Goal: Information Seeking & Learning: Check status

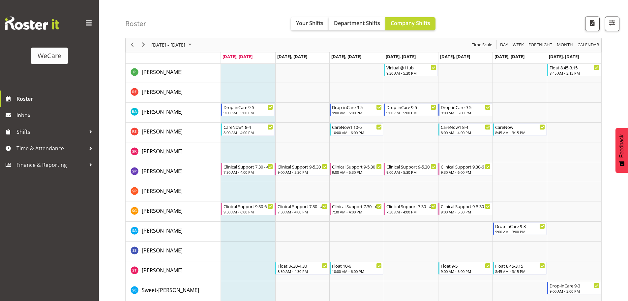
scroll to position [2508, 0]
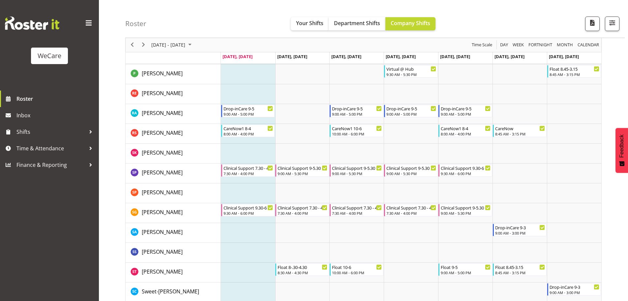
click at [196, 46] on div "[DATE] - [DATE]" at bounding box center [172, 45] width 47 height 14
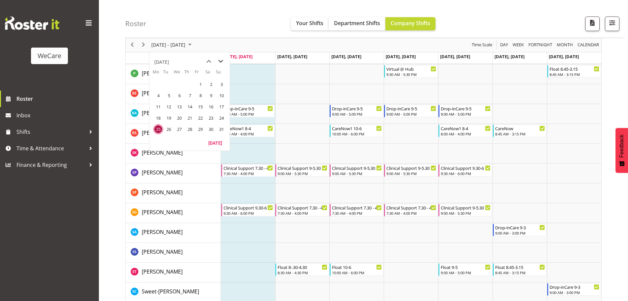
click at [223, 61] on span "next month" at bounding box center [221, 61] width 12 height 12
click at [223, 120] on span "28" at bounding box center [222, 118] width 10 height 10
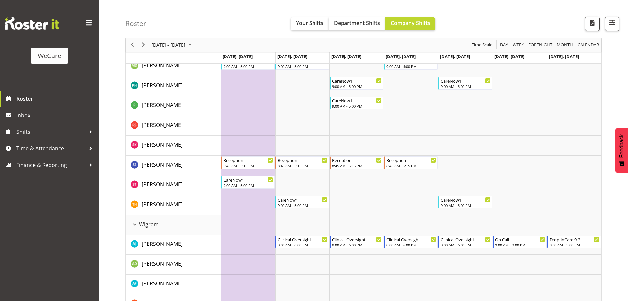
scroll to position [1638, 0]
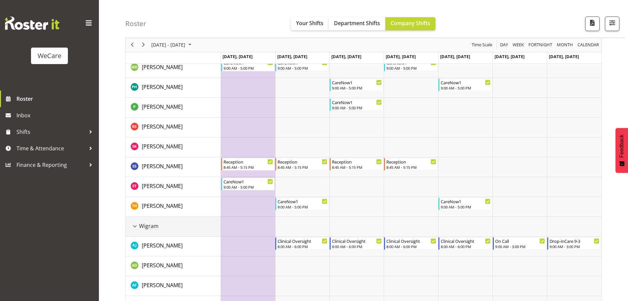
click at [138, 222] on div "Wigram resource" at bounding box center [135, 226] width 9 height 9
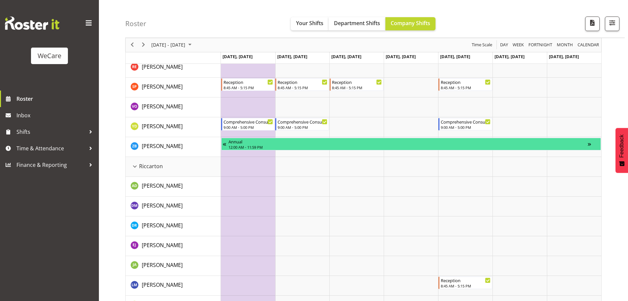
scroll to position [1348, 0]
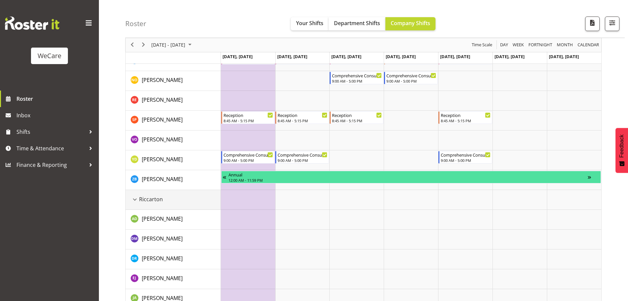
click at [133, 197] on div "Riccarton resource" at bounding box center [135, 199] width 9 height 9
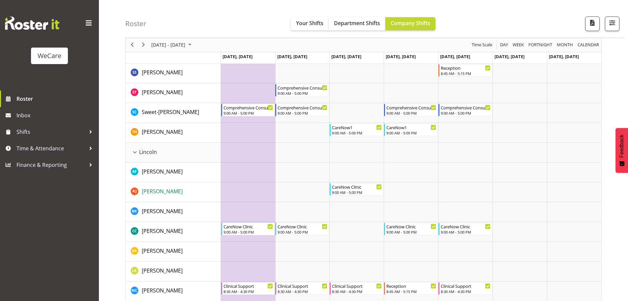
scroll to position [1117, 0]
click at [135, 153] on div "Lincoln resource" at bounding box center [135, 153] width 9 height 9
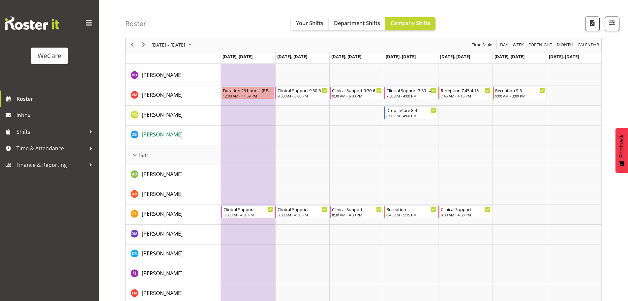
scroll to position [629, 0]
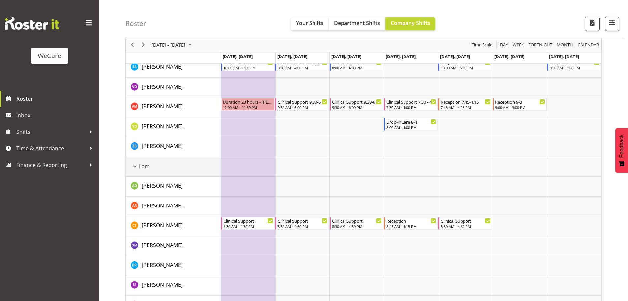
click at [133, 164] on div "Ilam resource" at bounding box center [135, 166] width 9 height 9
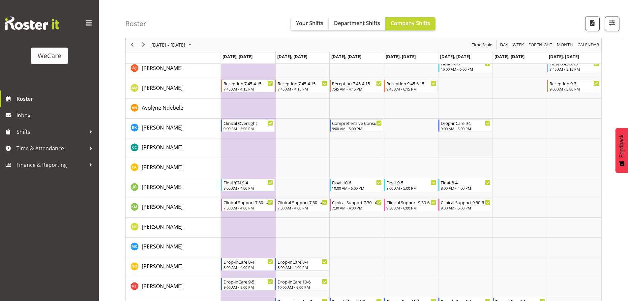
scroll to position [338, 0]
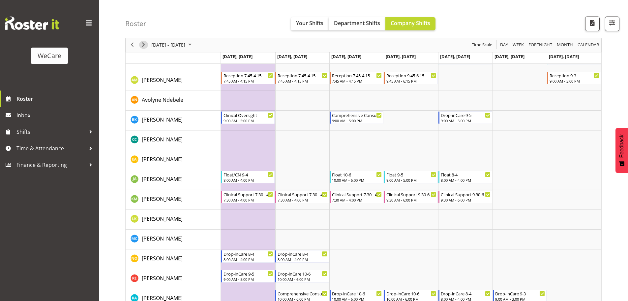
click at [146, 45] on span "Next" at bounding box center [144, 45] width 8 height 8
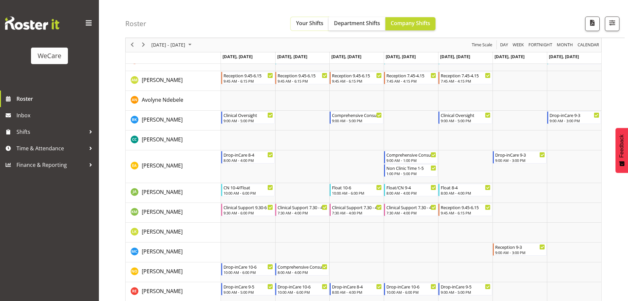
click at [304, 25] on span "Your Shifts" at bounding box center [309, 22] width 27 height 7
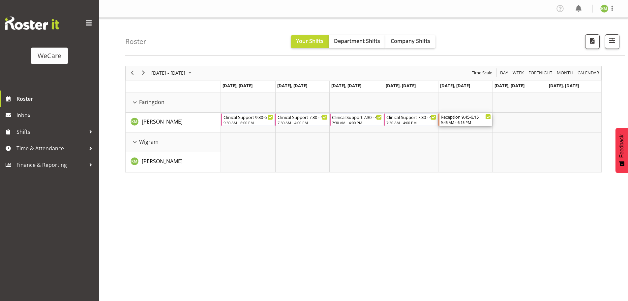
click at [467, 125] on div "Reception 9.45-6.15 9:45 AM - 6:15 PM" at bounding box center [466, 119] width 54 height 13
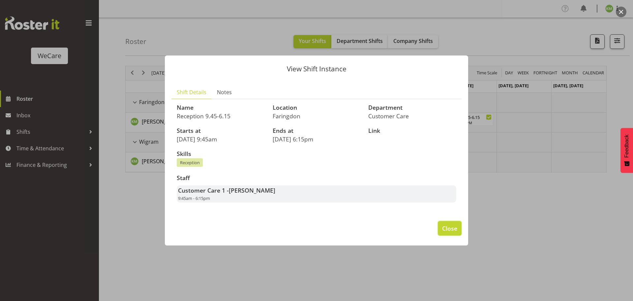
drag, startPoint x: 449, startPoint y: 229, endPoint x: 503, endPoint y: 242, distance: 55.7
click at [449, 229] on span "Close" at bounding box center [449, 228] width 15 height 9
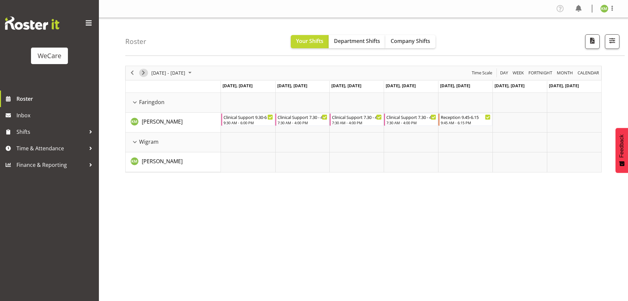
click at [145, 73] on span "Next" at bounding box center [144, 73] width 8 height 8
click at [145, 72] on span "Next" at bounding box center [144, 73] width 8 height 8
click at [143, 71] on span "Next" at bounding box center [144, 73] width 8 height 8
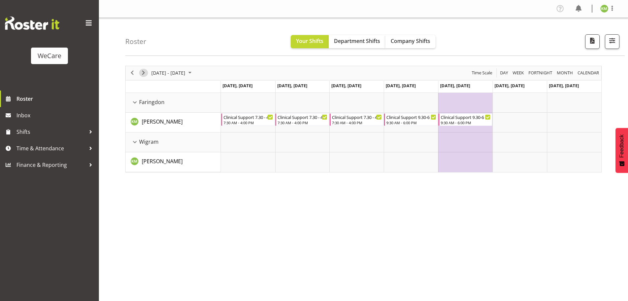
click at [145, 71] on span "Next" at bounding box center [144, 73] width 8 height 8
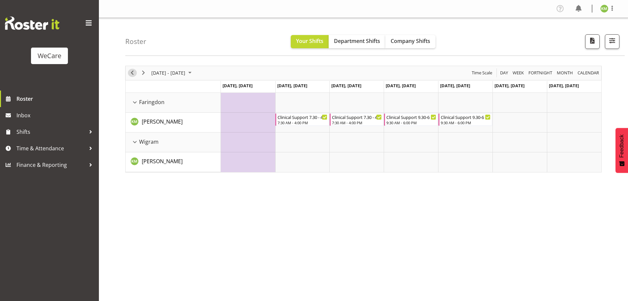
drag, startPoint x: 131, startPoint y: 71, endPoint x: 137, endPoint y: 73, distance: 6.6
click at [131, 71] on span "Previous" at bounding box center [132, 73] width 8 height 8
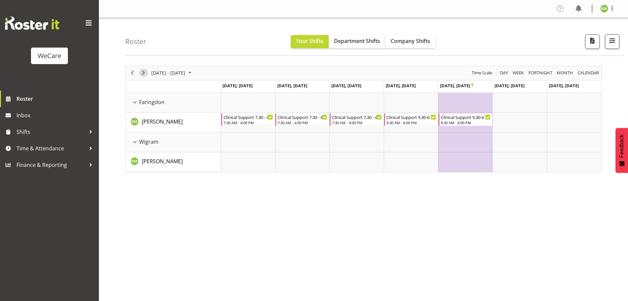
click at [142, 73] on span "Next" at bounding box center [144, 73] width 8 height 8
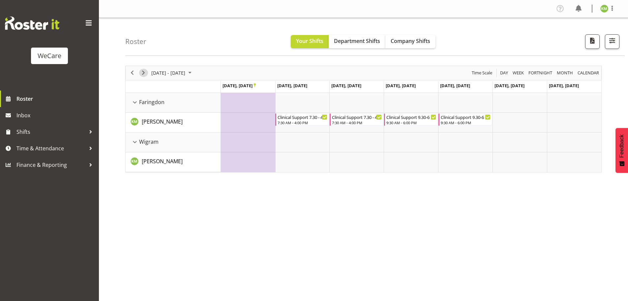
click at [144, 73] on span "Next" at bounding box center [144, 73] width 8 height 8
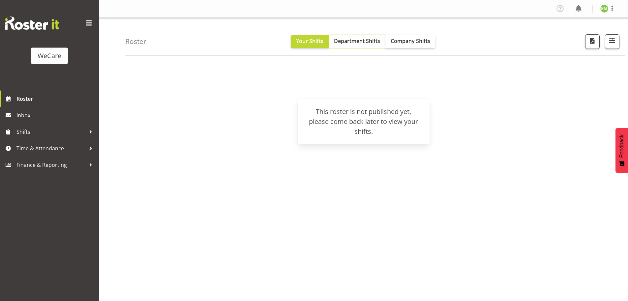
click at [347, 46] on button "Department Shifts" at bounding box center [357, 41] width 57 height 13
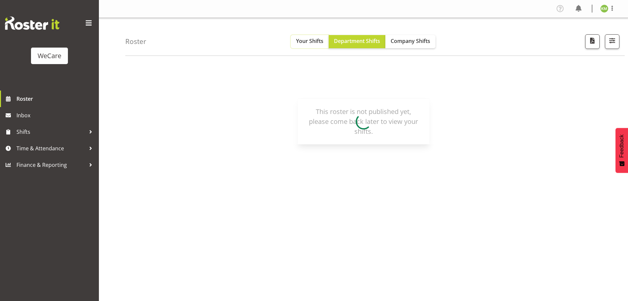
click at [300, 46] on button "Your Shifts" at bounding box center [310, 41] width 38 height 13
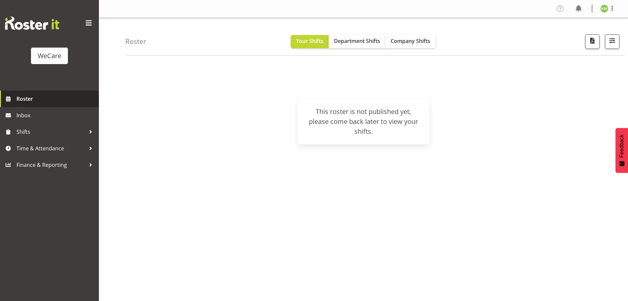
click at [32, 99] on span "Roster" at bounding box center [55, 99] width 79 height 10
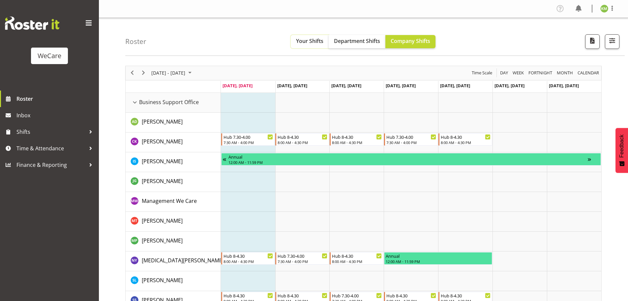
click at [301, 44] on span "Your Shifts" at bounding box center [309, 40] width 27 height 7
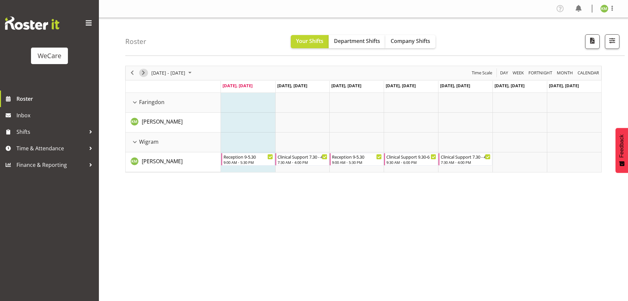
click at [143, 74] on span "Next" at bounding box center [144, 73] width 8 height 8
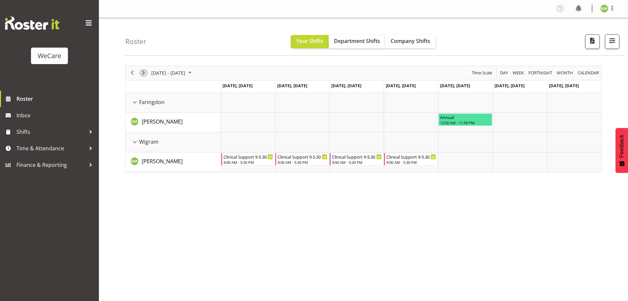
click at [143, 74] on span "Next" at bounding box center [144, 73] width 8 height 8
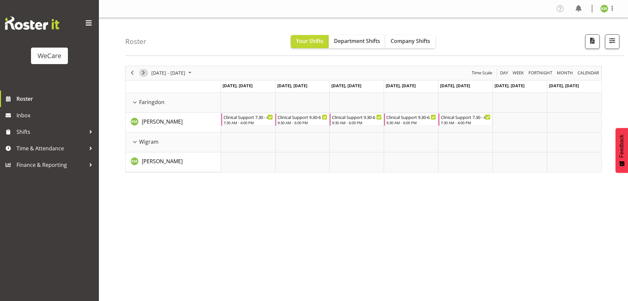
click at [142, 76] on span "Next" at bounding box center [144, 73] width 8 height 8
click at [143, 75] on span "Next" at bounding box center [144, 73] width 8 height 8
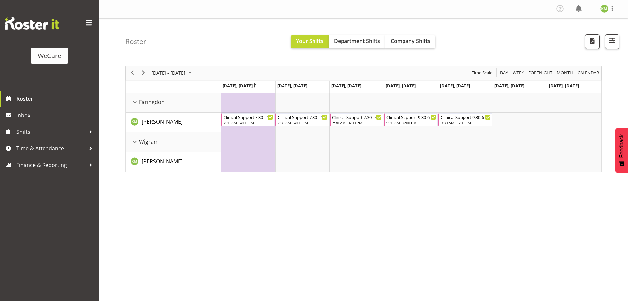
click at [256, 85] on icon "Timeline Week of September 22, 2025" at bounding box center [255, 85] width 2 height 4
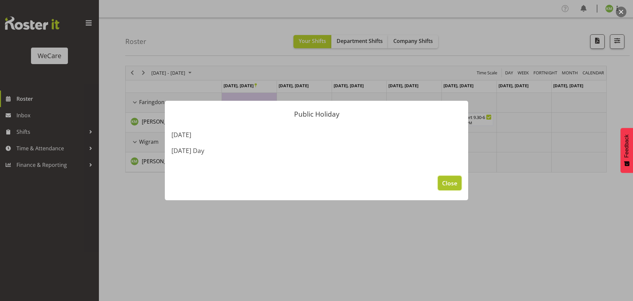
click at [457, 186] on span "Close" at bounding box center [449, 182] width 15 height 9
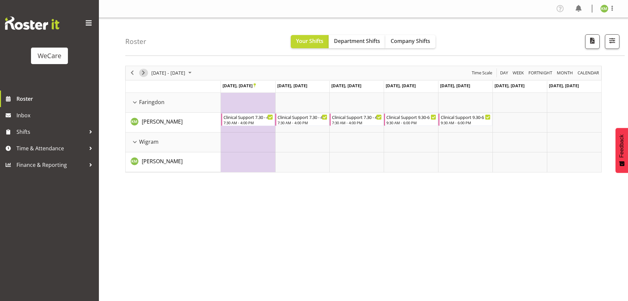
click at [144, 74] on span "Next" at bounding box center [144, 73] width 8 height 8
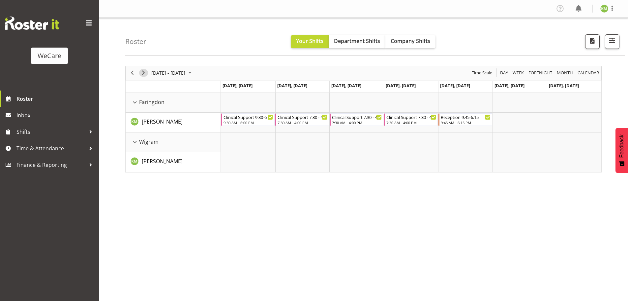
click at [144, 74] on span "Next" at bounding box center [144, 73] width 8 height 8
click at [141, 74] on span "Next" at bounding box center [144, 73] width 8 height 8
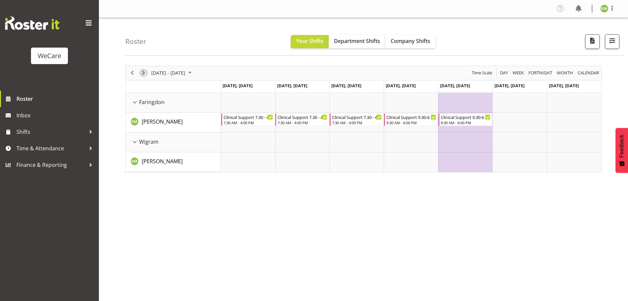
click at [142, 72] on span "Next" at bounding box center [144, 73] width 8 height 8
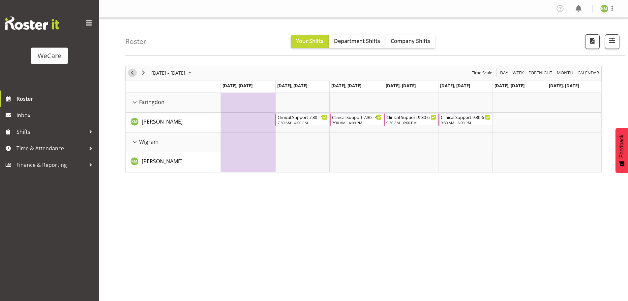
click at [129, 72] on span "Previous" at bounding box center [132, 73] width 8 height 8
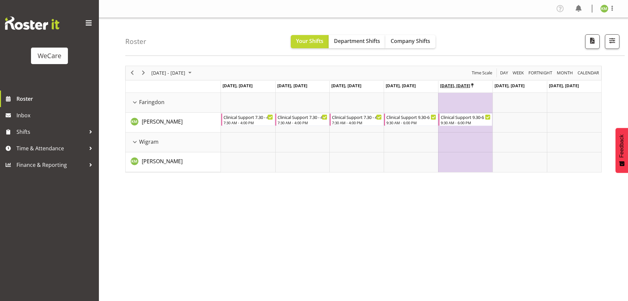
click at [471, 85] on icon "Timeline Week of October 20, 2025" at bounding box center [472, 85] width 2 height 4
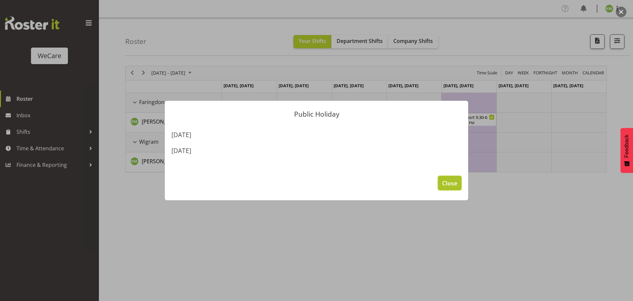
click at [453, 180] on span "Close" at bounding box center [449, 182] width 15 height 9
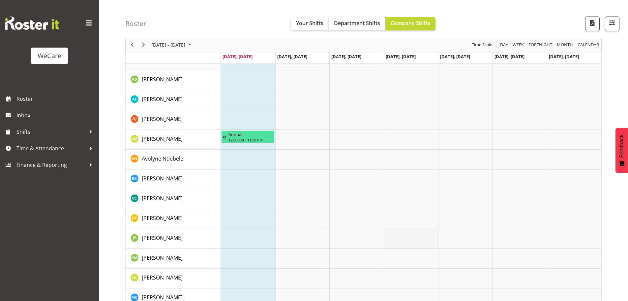
scroll to position [264, 0]
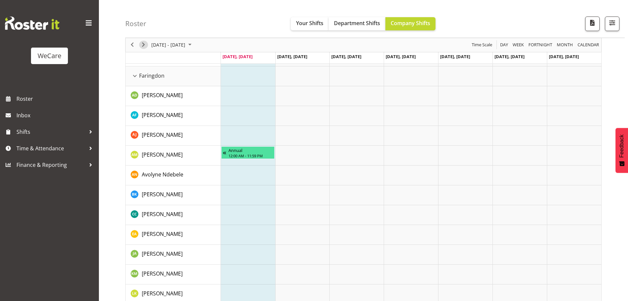
click at [142, 48] on span "Next" at bounding box center [144, 45] width 8 height 8
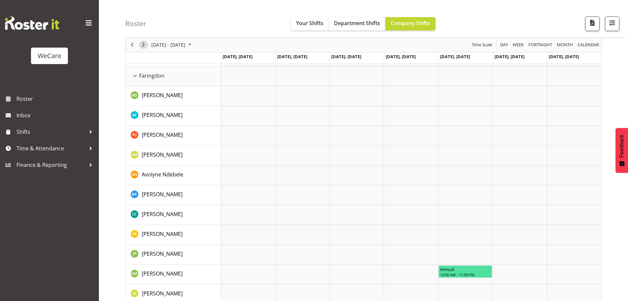
click at [145, 45] on span "Next" at bounding box center [144, 45] width 8 height 8
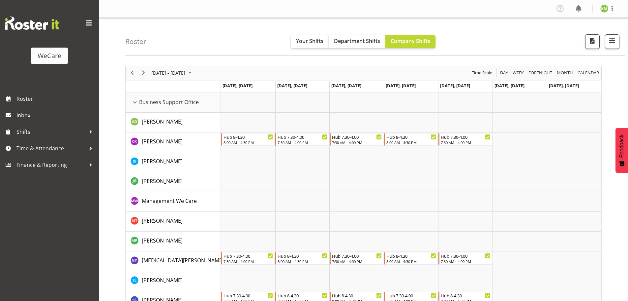
click at [142, 77] on div "next period" at bounding box center [143, 73] width 11 height 14
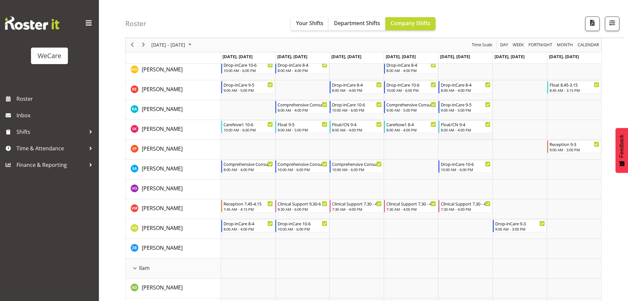
scroll to position [528, 0]
click at [130, 40] on div "previous period" at bounding box center [132, 45] width 11 height 14
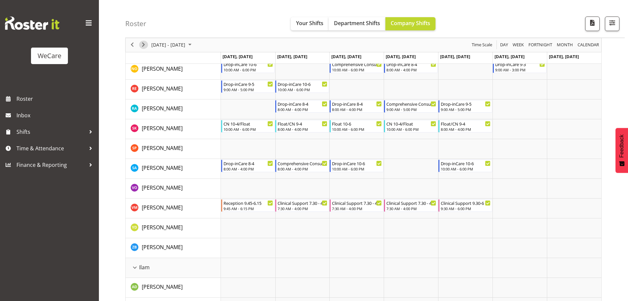
click at [147, 44] on span "Next" at bounding box center [144, 45] width 8 height 8
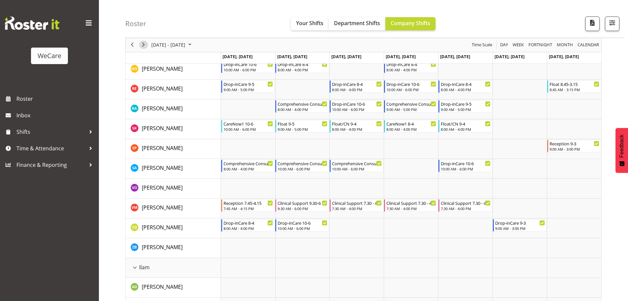
drag, startPoint x: 146, startPoint y: 47, endPoint x: 356, endPoint y: 104, distance: 217.0
click at [146, 47] on span "Next" at bounding box center [144, 45] width 8 height 8
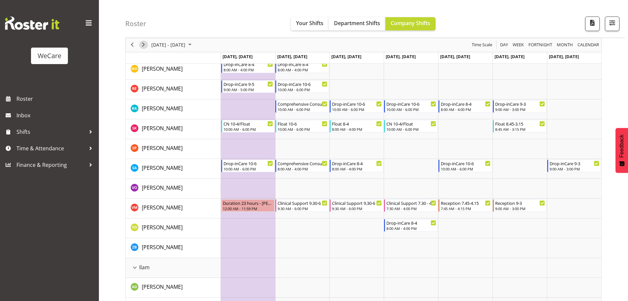
click at [147, 44] on span "Next" at bounding box center [144, 45] width 8 height 8
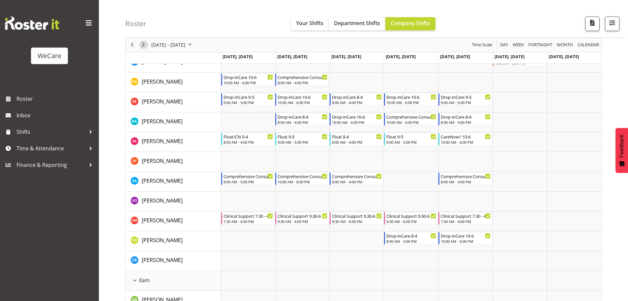
click at [145, 42] on span "Next" at bounding box center [144, 45] width 8 height 8
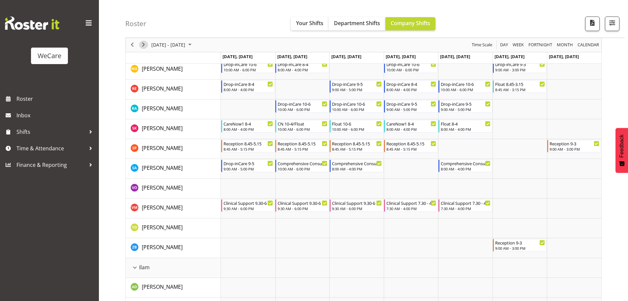
click at [143, 44] on span "Next" at bounding box center [144, 45] width 8 height 8
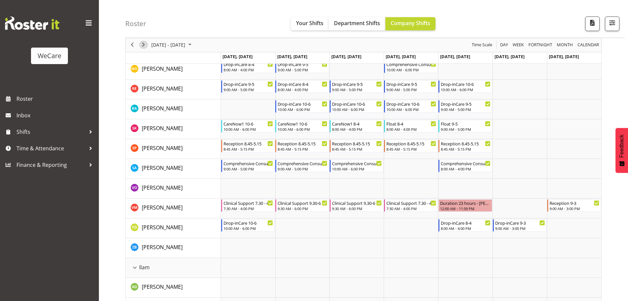
click at [143, 44] on span "Next" at bounding box center [144, 45] width 8 height 8
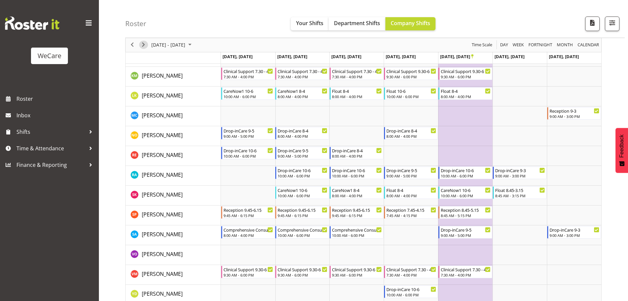
scroll to position [462, 0]
click at [142, 44] on span "Next" at bounding box center [144, 45] width 8 height 8
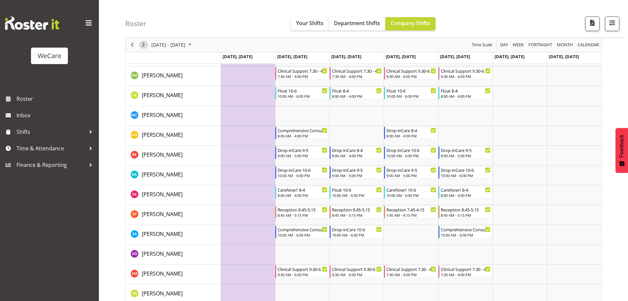
click at [142, 44] on span "Next" at bounding box center [144, 45] width 8 height 8
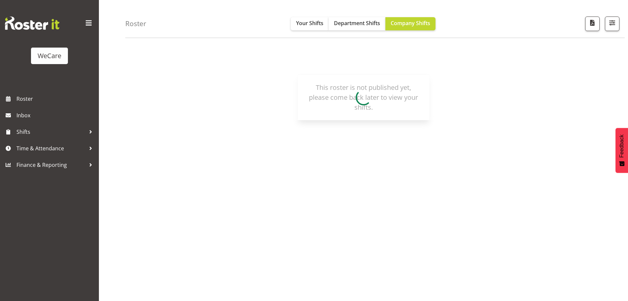
scroll to position [24, 0]
